Goal: Check status

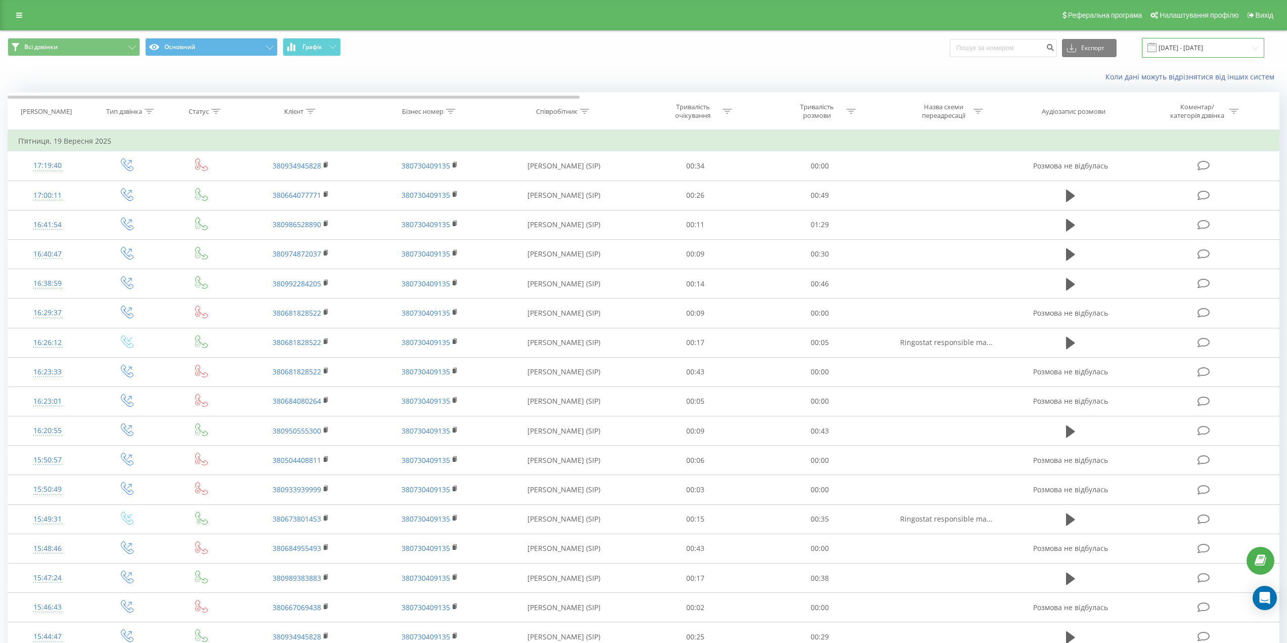
click at [1225, 40] on input "19.09.2025 - 19.09.2025" at bounding box center [1203, 48] width 122 height 20
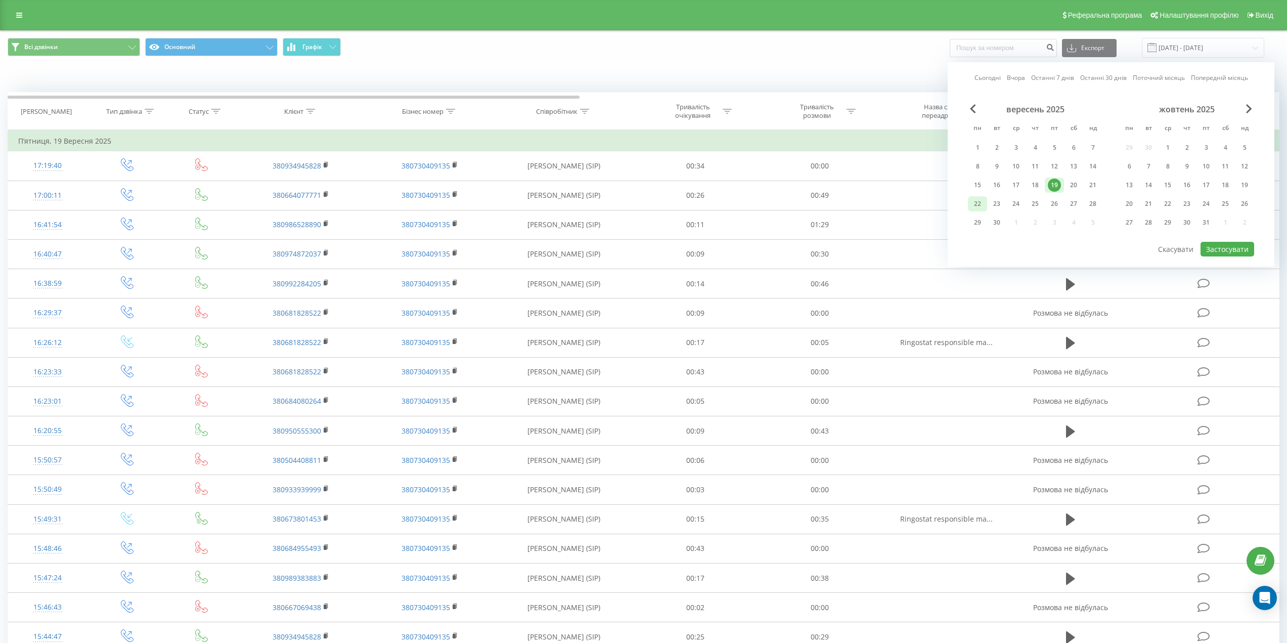
click at [978, 200] on div "22" at bounding box center [977, 203] width 13 height 13
click at [1233, 245] on button "Застосувати" at bounding box center [1227, 249] width 54 height 15
type input "[DATE] - [DATE]"
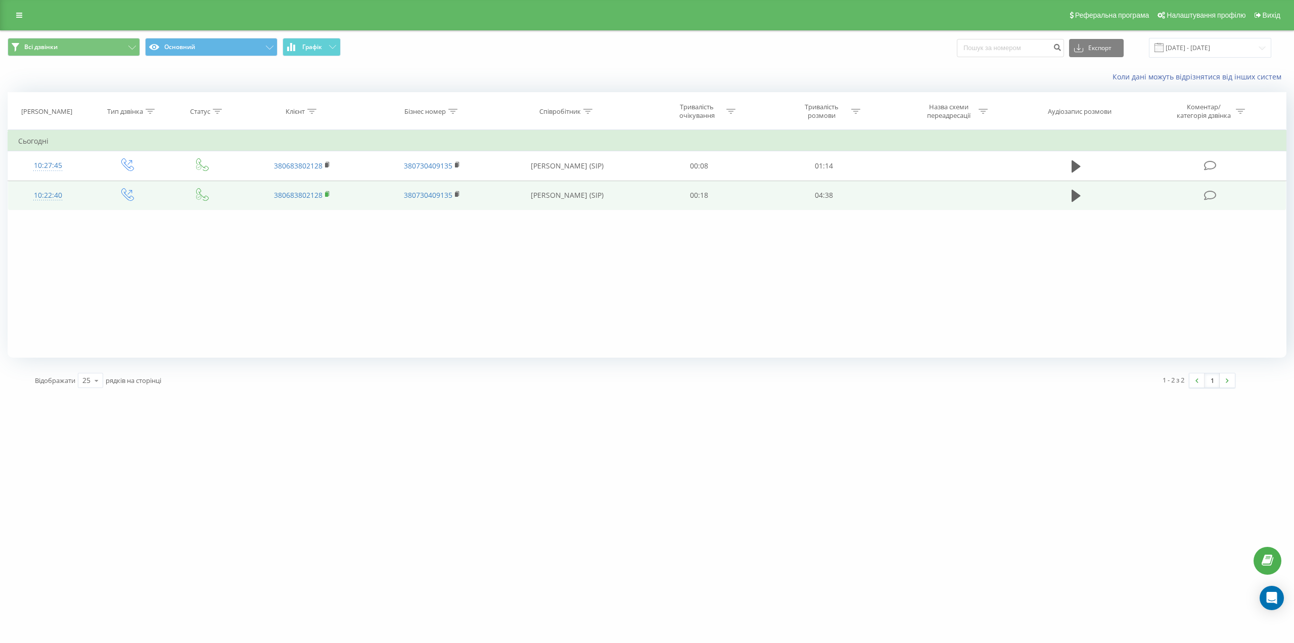
click at [328, 193] on rect at bounding box center [326, 194] width 3 height 5
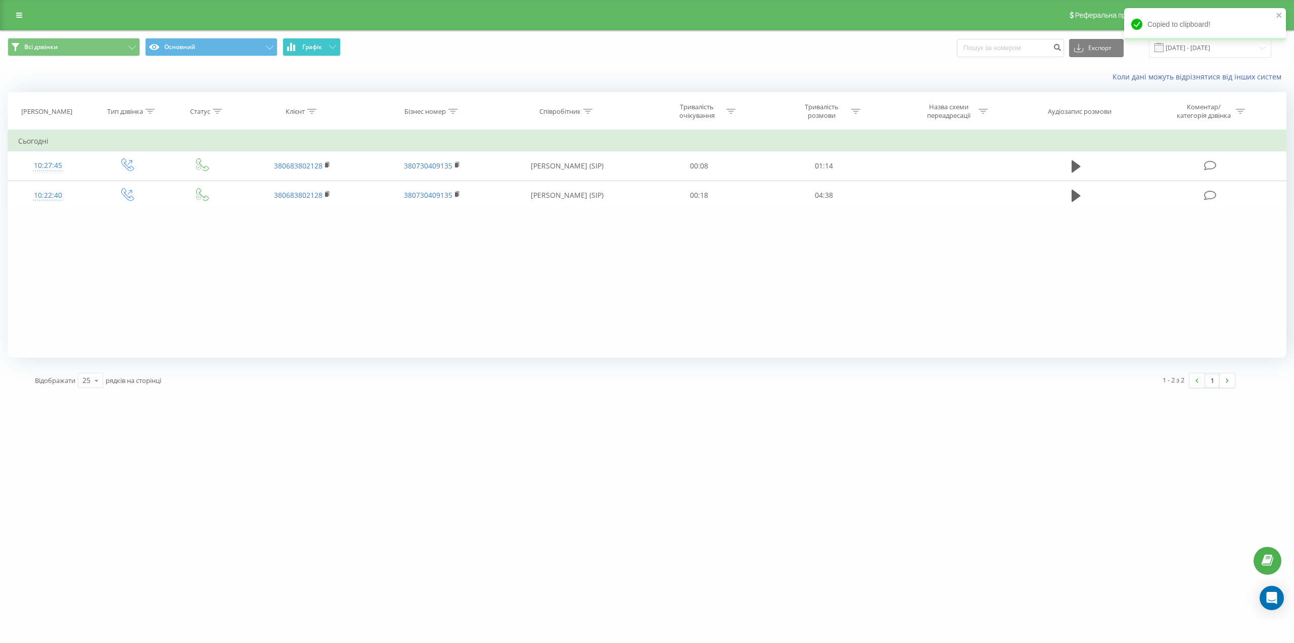
click at [325, 42] on button "Графік" at bounding box center [312, 47] width 58 height 18
